Goal: Communication & Community: Answer question/provide support

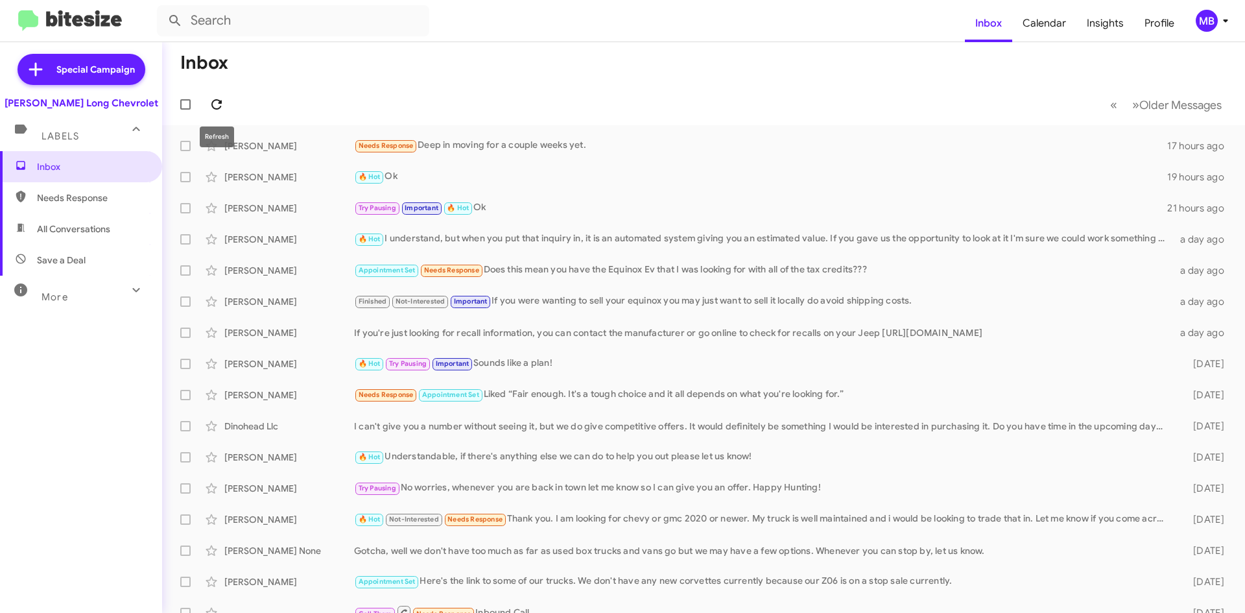
click at [212, 100] on icon at bounding box center [217, 105] width 16 height 16
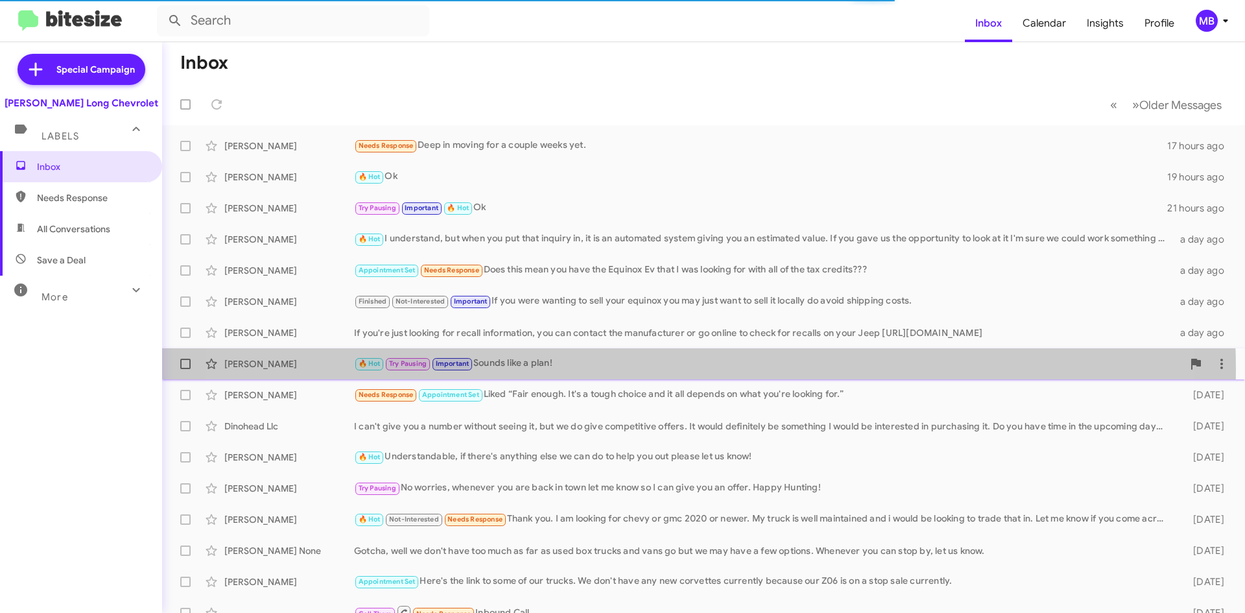
click at [638, 370] on div "🔥 Hot Try Pausing Important Sounds like a plan!" at bounding box center [768, 363] width 829 height 15
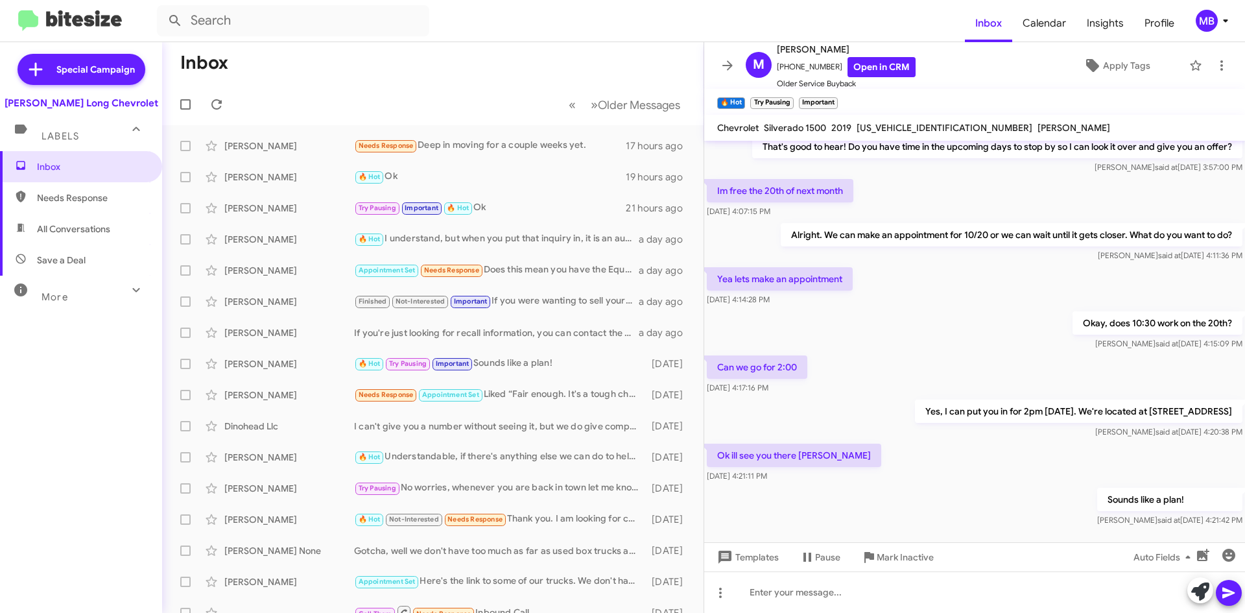
scroll to position [279, 0]
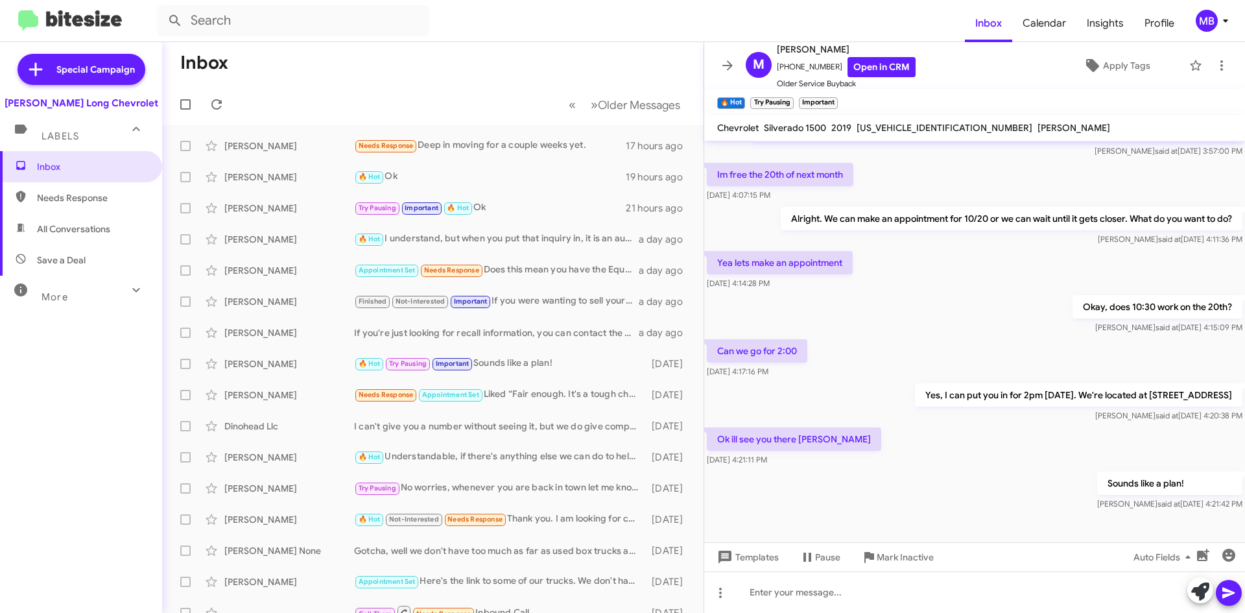
click at [69, 193] on span "Needs Response" at bounding box center [92, 197] width 110 height 13
type input "in:needs-response"
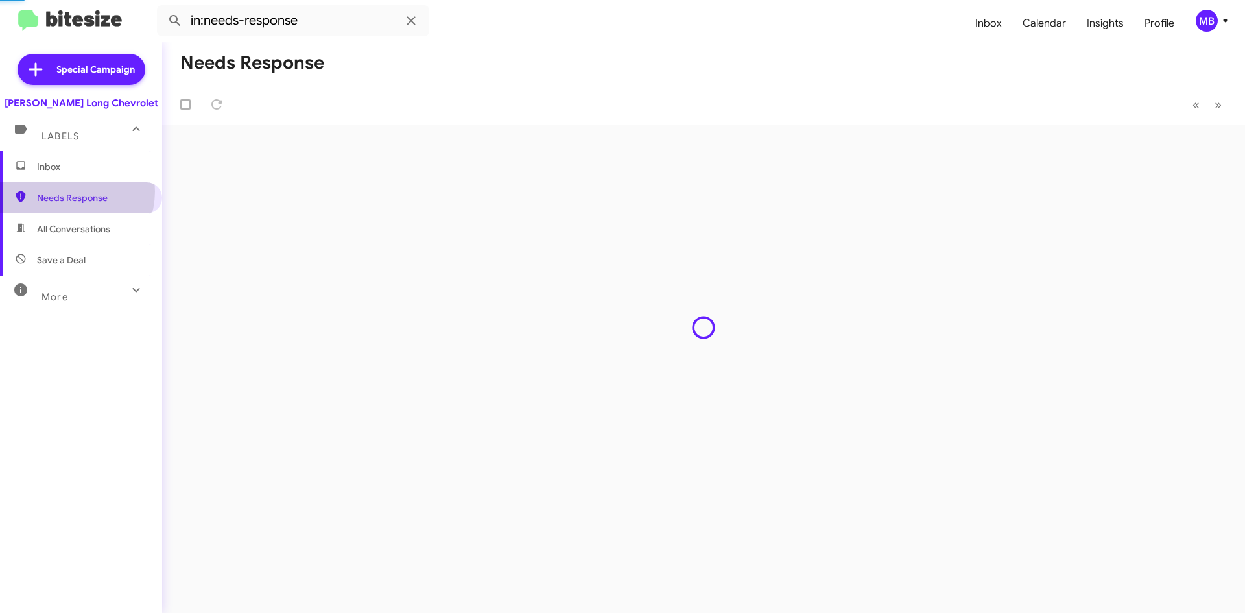
click at [73, 175] on span "Inbox" at bounding box center [81, 166] width 162 height 31
